Goal: Register for event/course

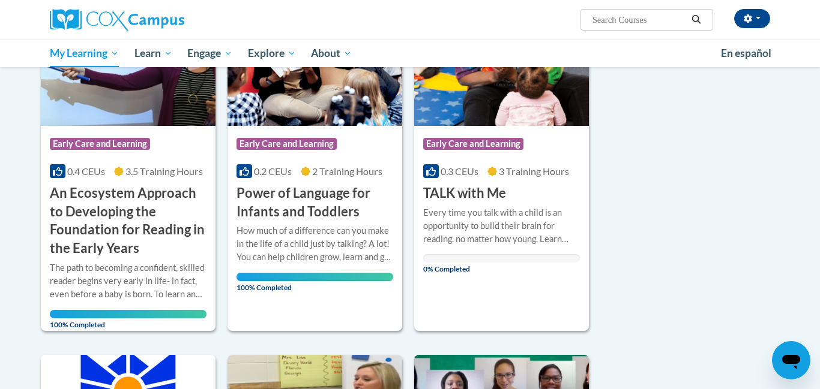
scroll to position [233, 0]
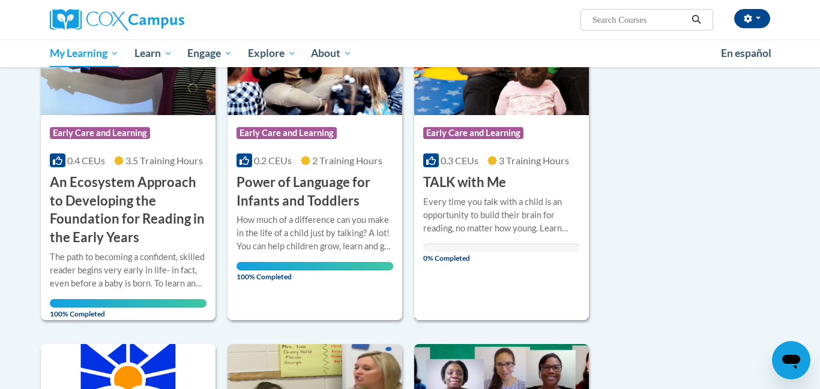
click at [500, 212] on div "Every time you talk with a child is an opportunity to build their brain for rea…" at bounding box center [501, 216] width 157 height 40
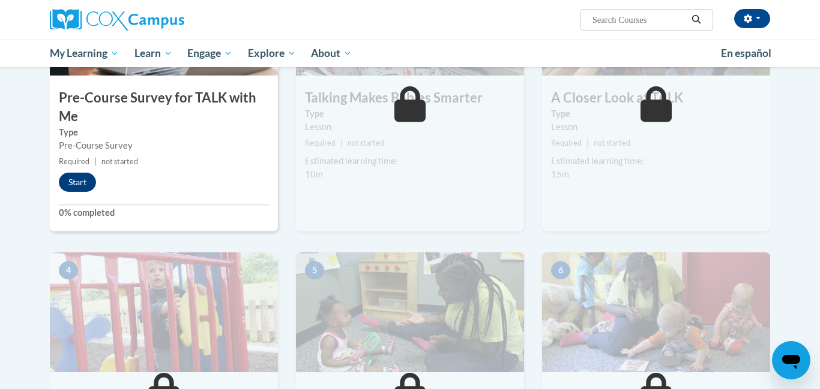
scroll to position [373, 0]
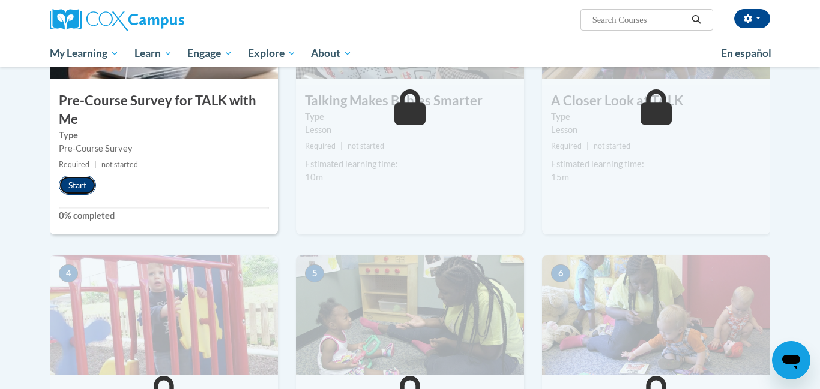
click at [75, 187] on button "Start" at bounding box center [77, 185] width 37 height 19
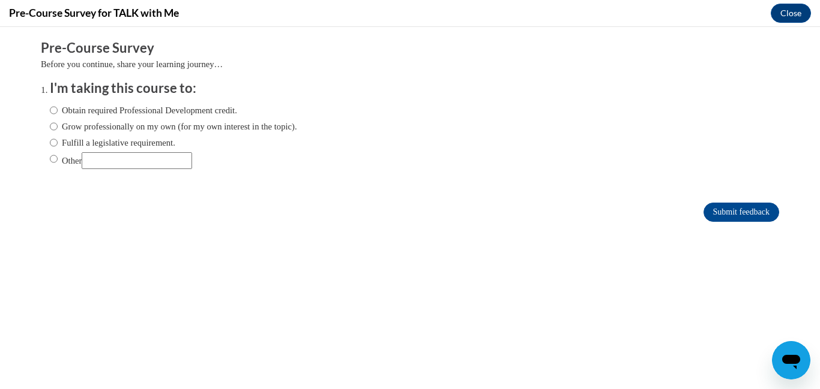
scroll to position [0, 0]
click at [55, 109] on input "Obtain required Professional Development credit." at bounding box center [54, 110] width 8 height 13
radio input "true"
click at [710, 205] on input "Submit feedback" at bounding box center [741, 212] width 76 height 19
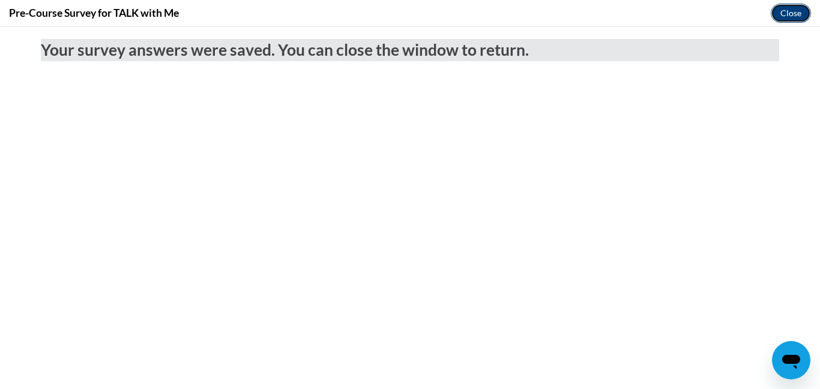
click at [790, 7] on button "Close" at bounding box center [790, 13] width 40 height 19
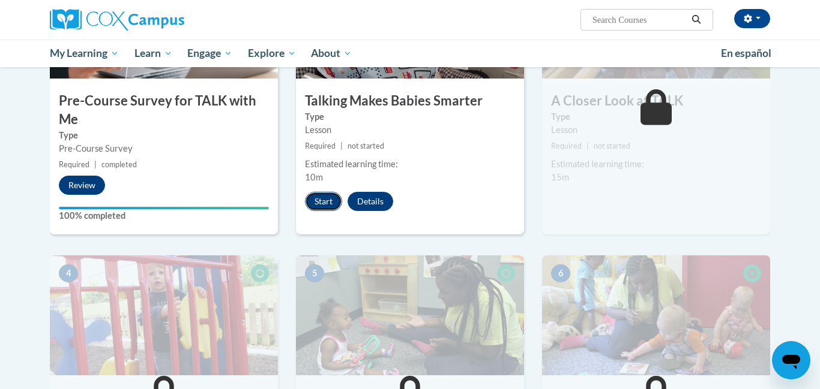
click at [319, 203] on button "Start" at bounding box center [323, 201] width 37 height 19
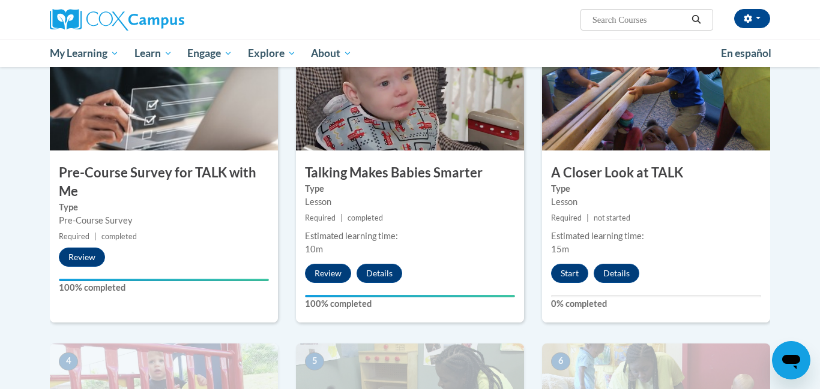
scroll to position [307, 0]
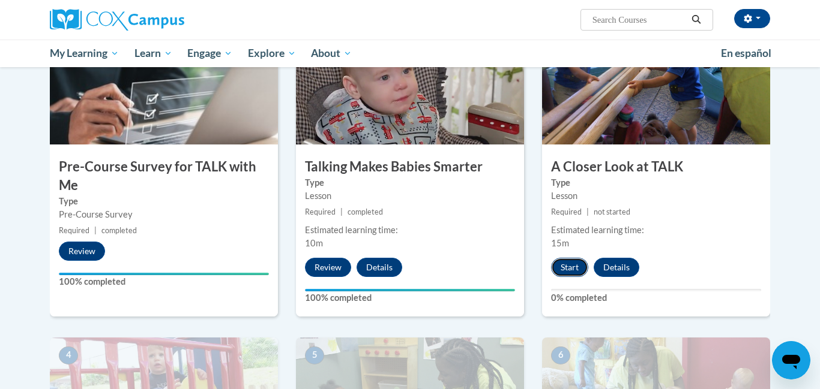
click at [577, 266] on button "Start" at bounding box center [569, 267] width 37 height 19
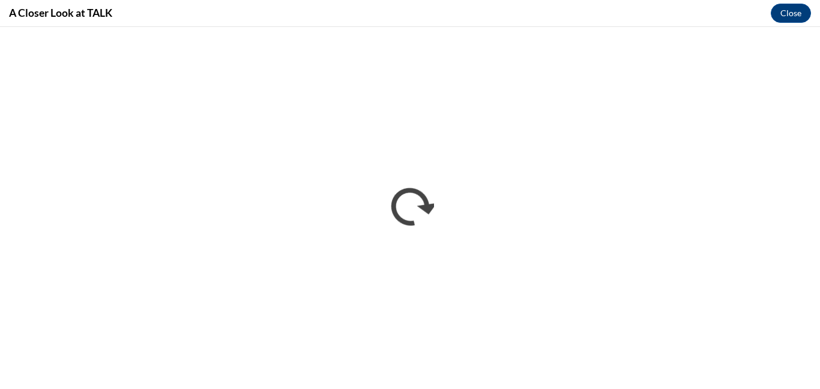
scroll to position [0, 0]
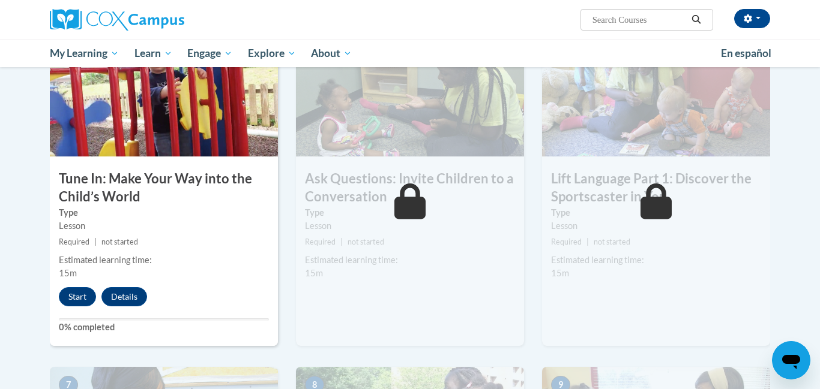
scroll to position [611, 0]
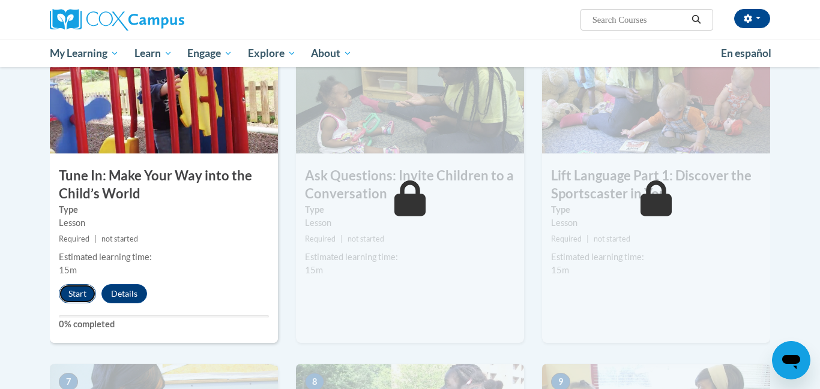
click at [74, 295] on button "Start" at bounding box center [77, 293] width 37 height 19
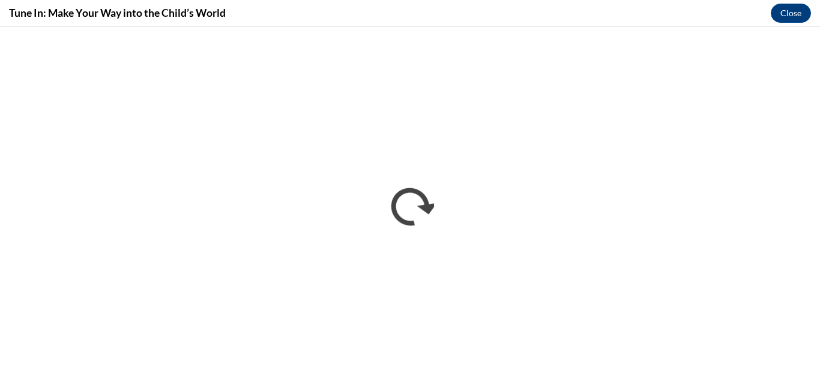
scroll to position [0, 0]
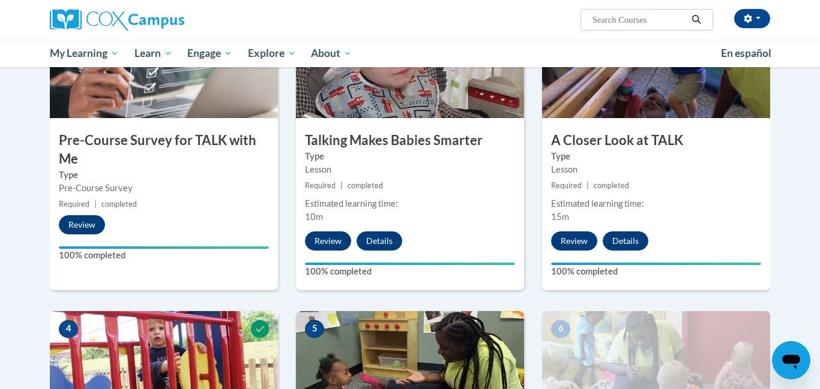
scroll to position [376, 0]
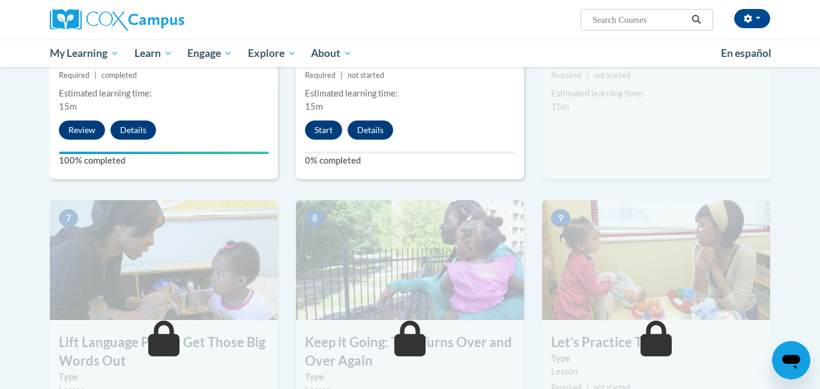
click at [652, 299] on img at bounding box center [656, 260] width 228 height 120
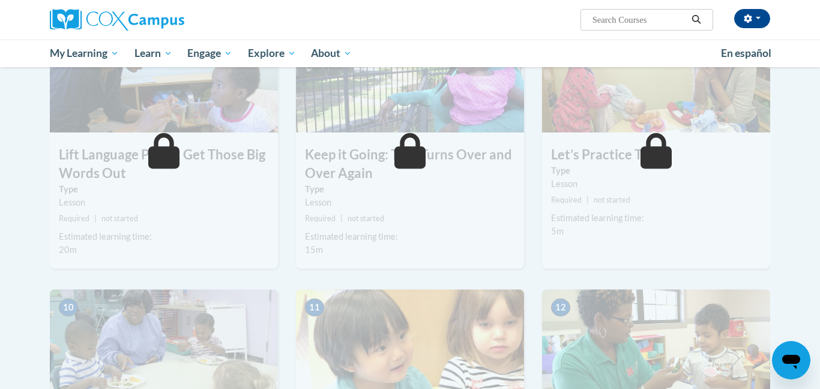
scroll to position [959, 0]
